Goal: Find contact information: Obtain details needed to contact an individual or organization

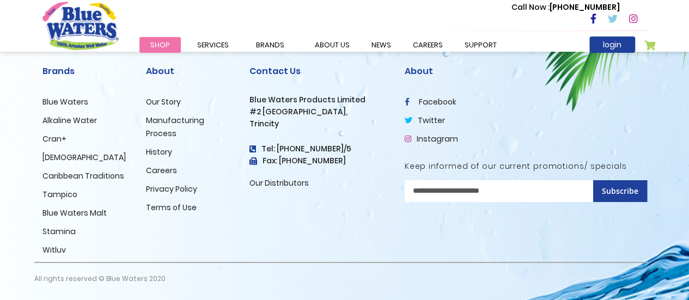
scroll to position [1853, 0]
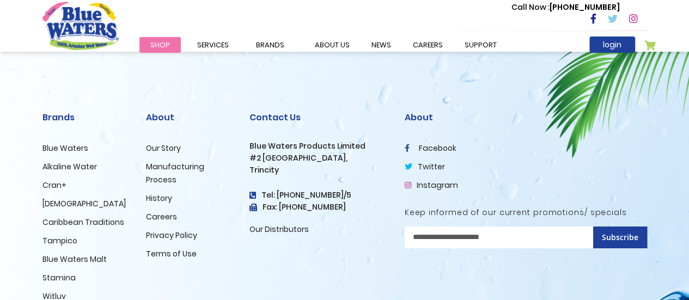
click at [252, 151] on h3 "Blue Waters Products Limited" at bounding box center [318, 146] width 139 height 9
click at [253, 163] on h3 "#2 [GEOGRAPHIC_DATA]," at bounding box center [318, 158] width 139 height 9
click at [244, 165] on div "Contact Us Blue Waters Products Limited [STREET_ADDRESS] Tel: [PHONE_NUMBER]/5 …" at bounding box center [318, 200] width 155 height 215
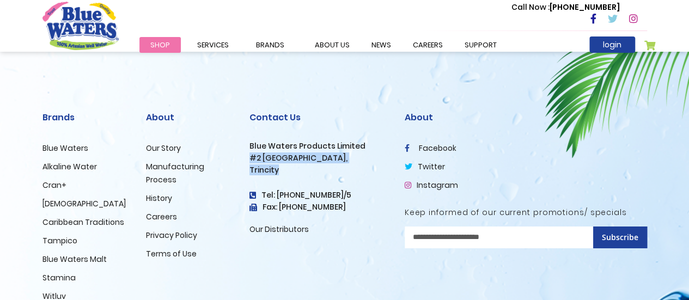
drag, startPoint x: 244, startPoint y: 165, endPoint x: 282, endPoint y: 182, distance: 41.9
click at [282, 182] on div "Contact Us Blue Waters Products Limited [STREET_ADDRESS] Tel: [PHONE_NUMBER]/5 …" at bounding box center [318, 200] width 155 height 215
copy div "#2 [GEOGRAPHIC_DATA], [GEOGRAPHIC_DATA]"
click at [210, 205] on li "History" at bounding box center [189, 198] width 87 height 13
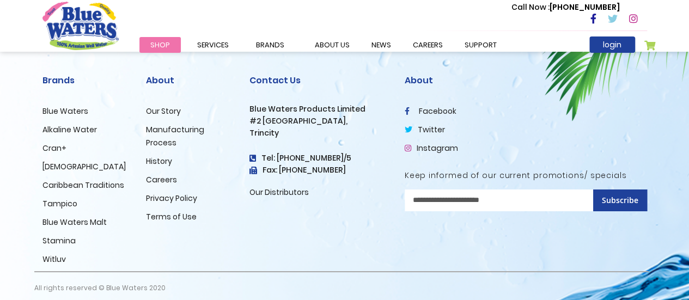
scroll to position [1908, 0]
